Goal: Task Accomplishment & Management: Manage account settings

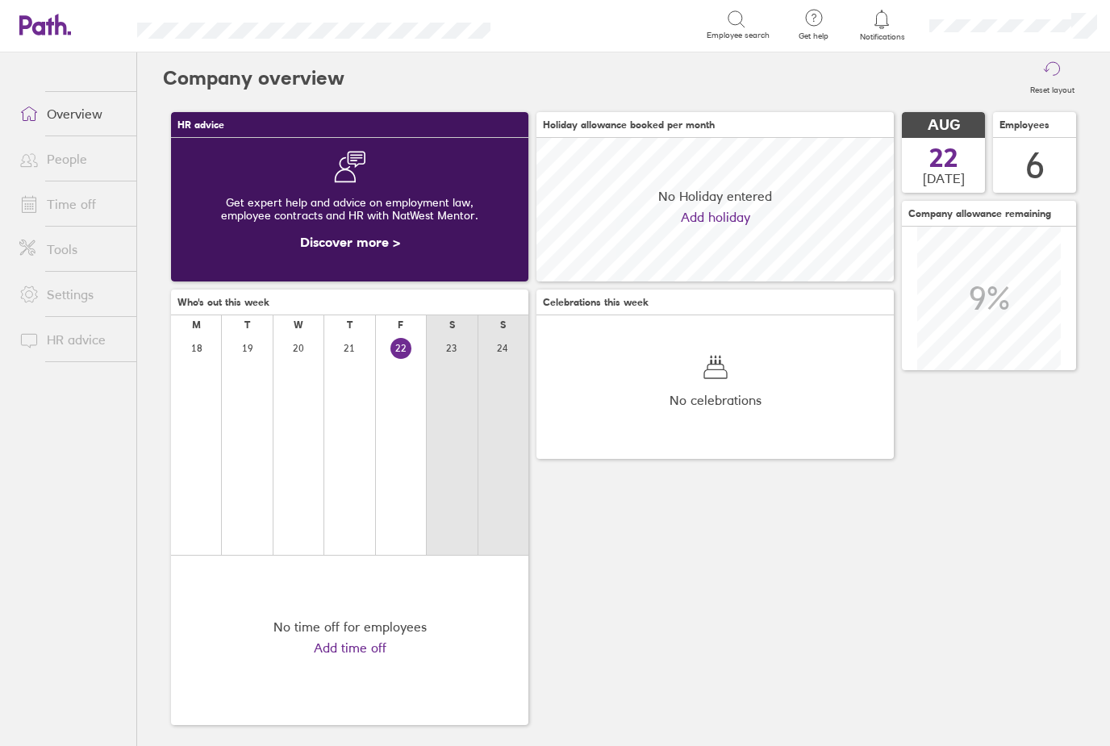
scroll to position [144, 357]
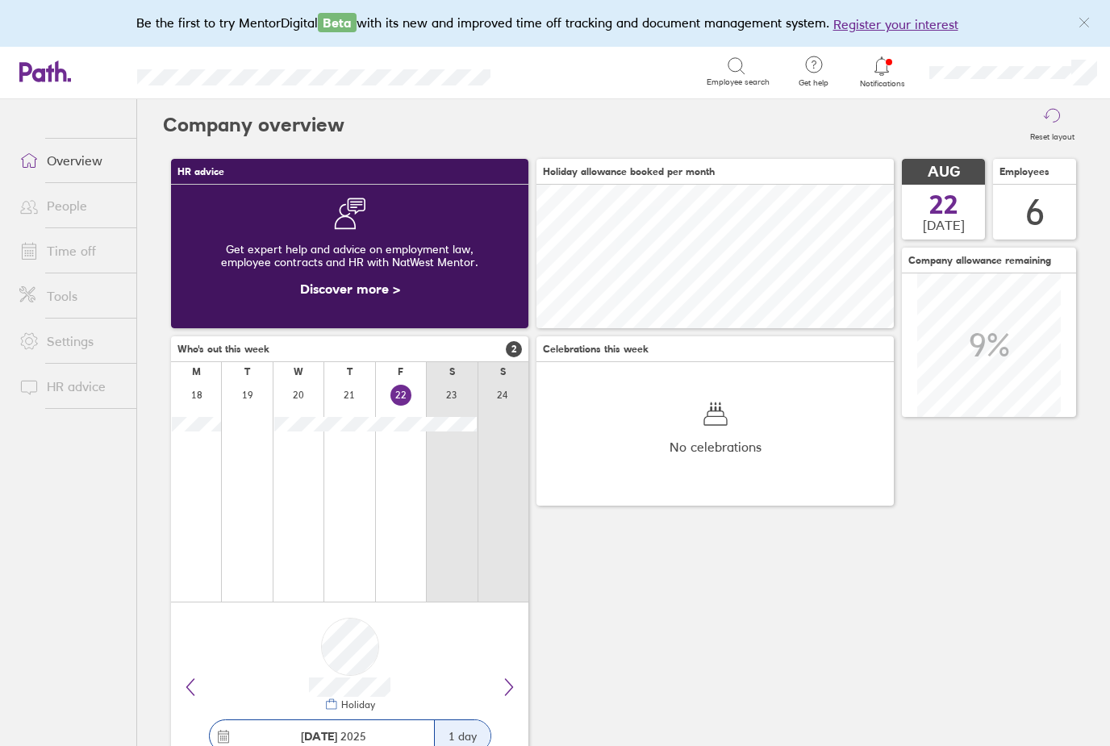
click at [76, 242] on link "Time off" at bounding box center [71, 251] width 130 height 32
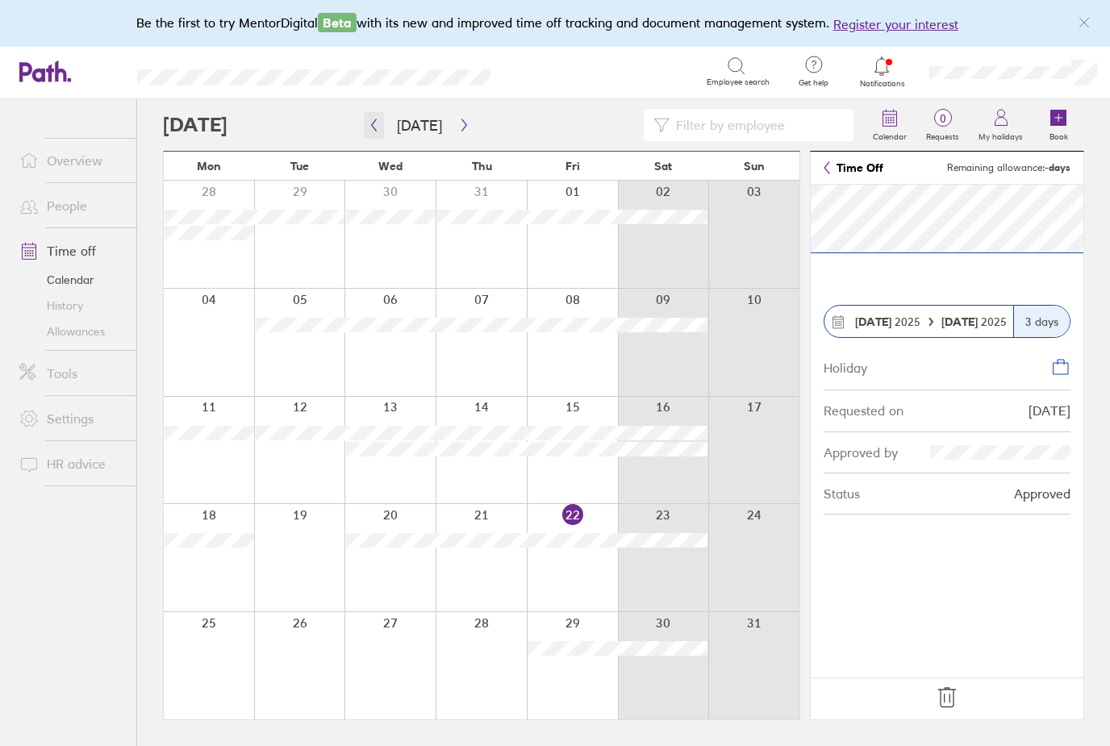
click at [377, 130] on icon "button" at bounding box center [374, 125] width 12 height 13
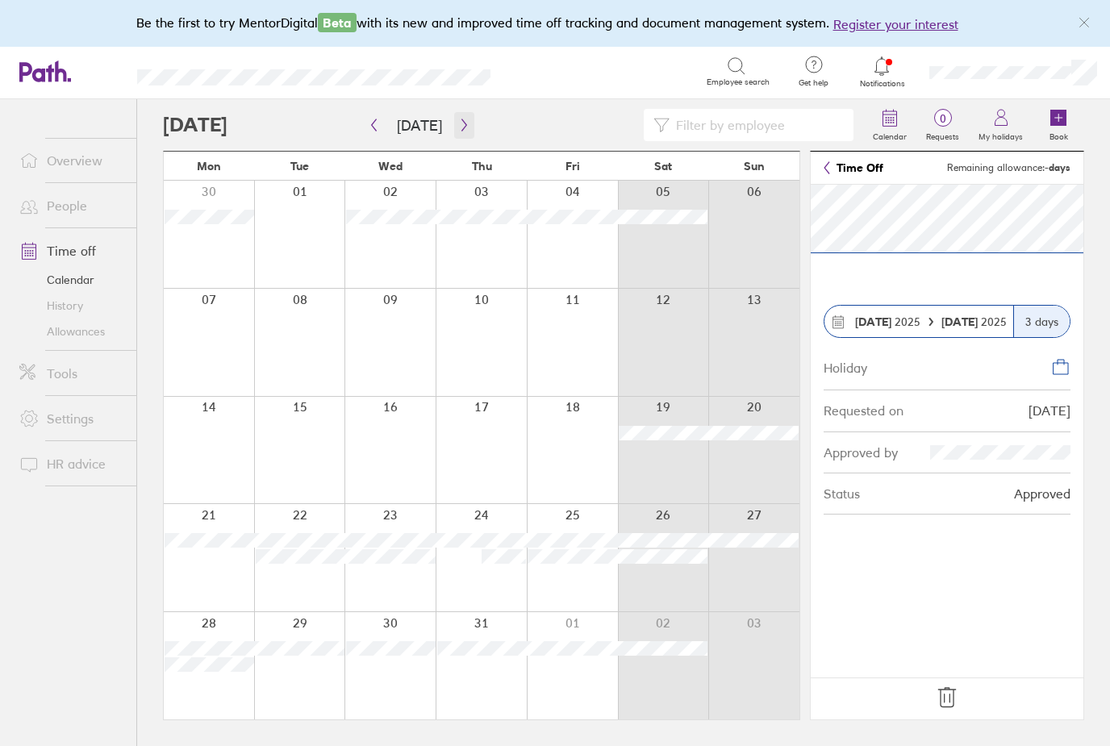
click at [460, 130] on icon "button" at bounding box center [464, 125] width 12 height 13
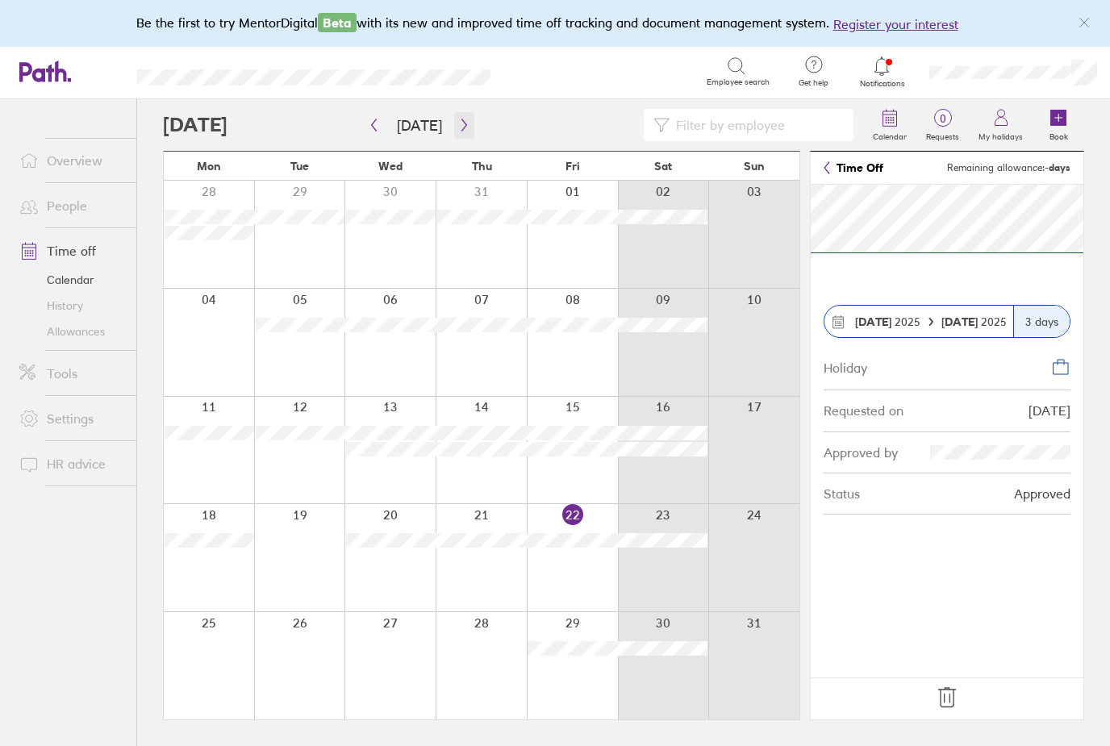
click at [460, 128] on icon "button" at bounding box center [464, 125] width 12 height 13
click at [459, 129] on icon "button" at bounding box center [464, 125] width 12 height 13
click at [364, 127] on button "button" at bounding box center [374, 125] width 20 height 27
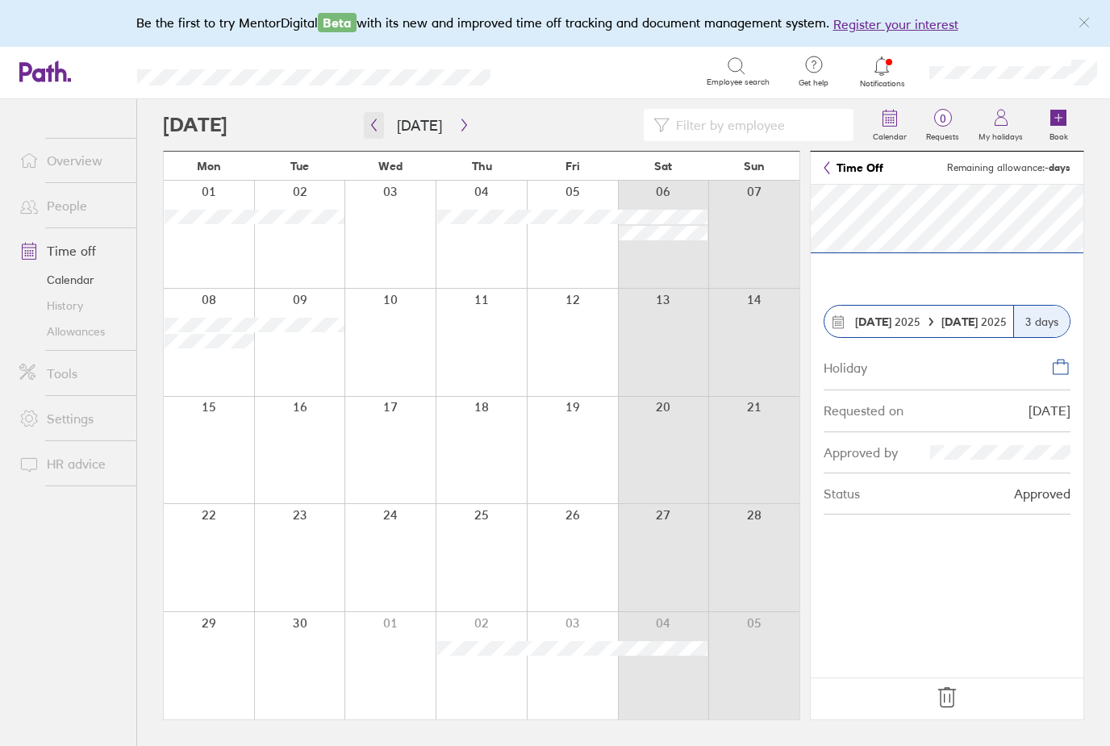
click at [375, 126] on icon "button" at bounding box center [374, 125] width 12 height 13
click at [83, 209] on link "People" at bounding box center [71, 206] width 130 height 32
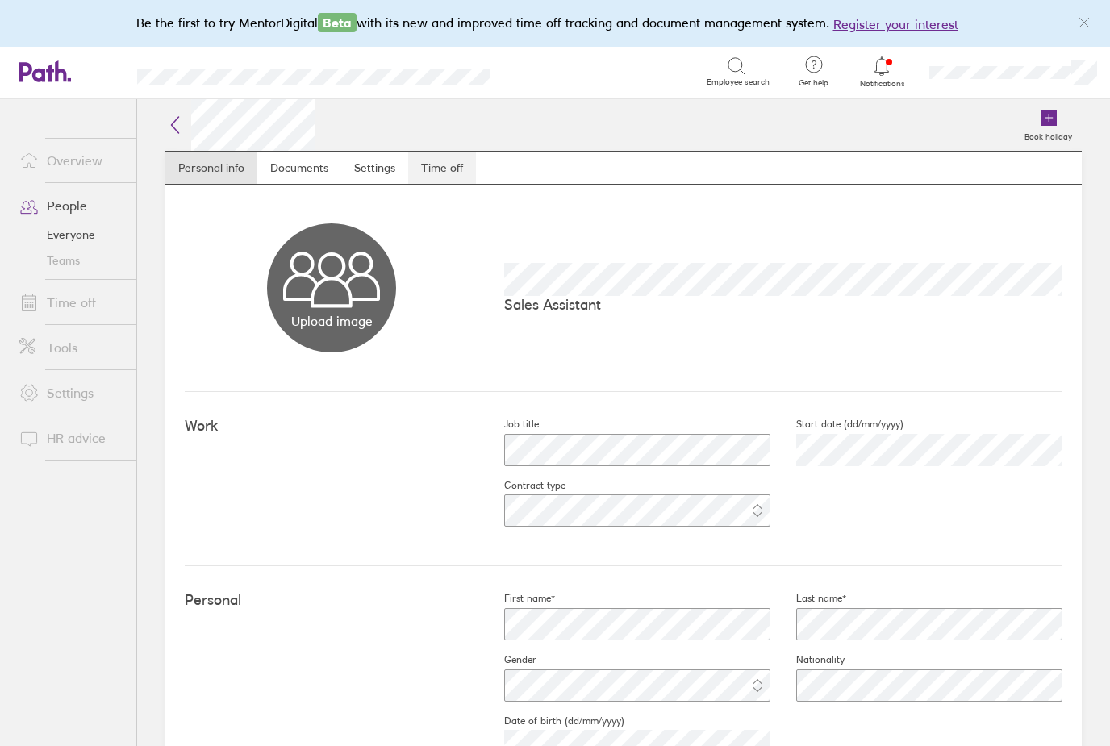
click at [465, 170] on link "Time off" at bounding box center [442, 168] width 68 height 32
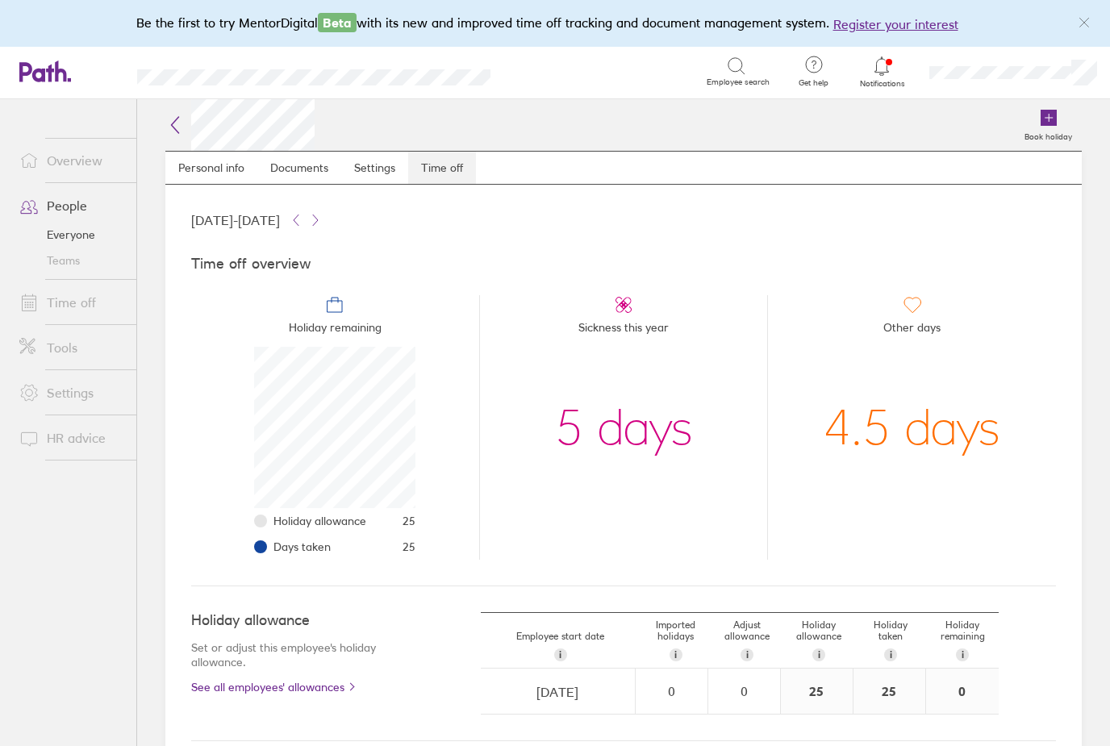
scroll to position [161, 161]
